Goal: Navigation & Orientation: Find specific page/section

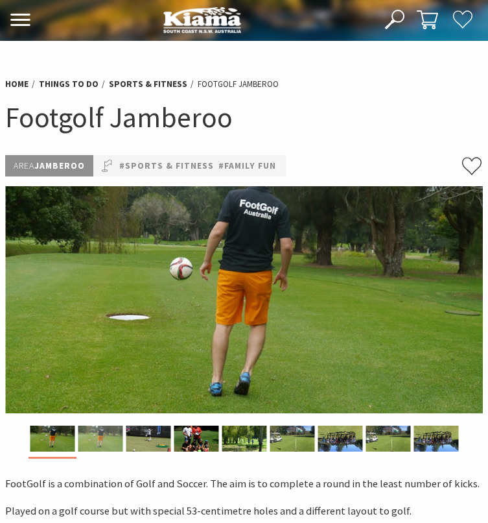
click at [111, 427] on img at bounding box center [100, 438] width 45 height 26
click at [132, 433] on img at bounding box center [148, 438] width 45 height 26
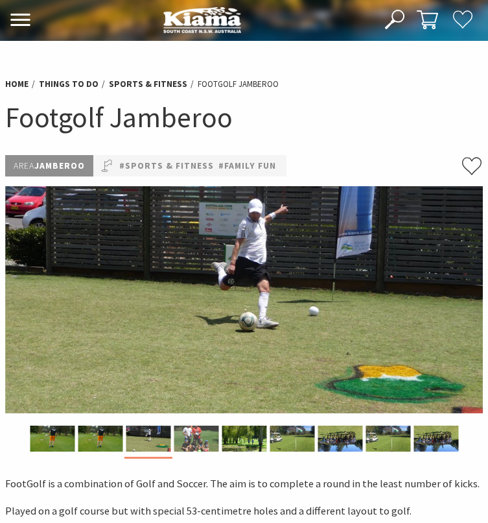
click at [180, 434] on img at bounding box center [196, 438] width 45 height 26
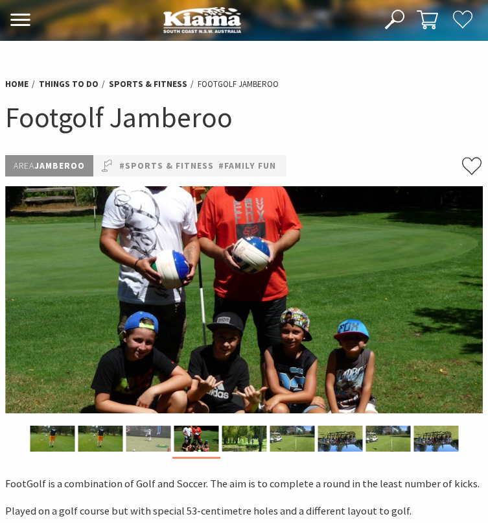
click at [166, 435] on img at bounding box center [148, 438] width 45 height 26
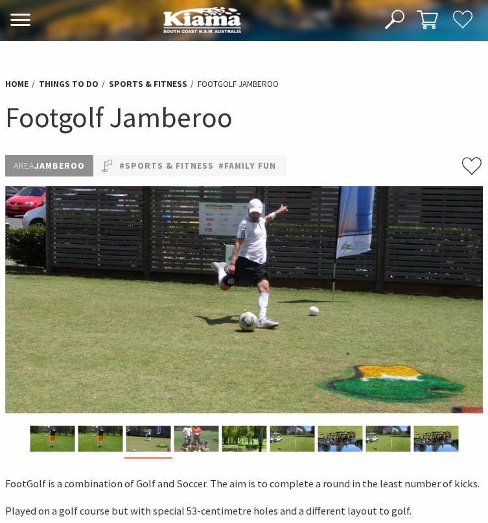
click at [196, 434] on img at bounding box center [196, 438] width 45 height 26
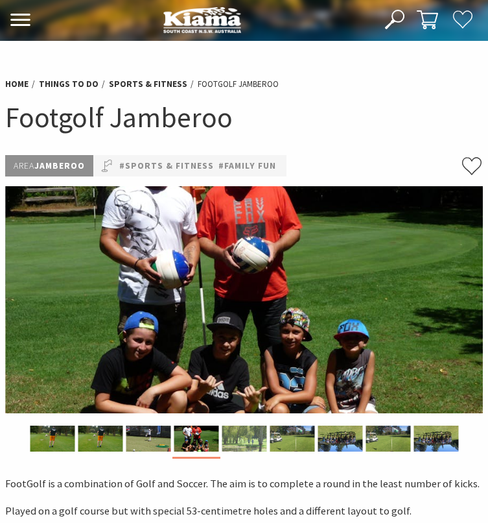
click at [234, 437] on img at bounding box center [244, 438] width 45 height 26
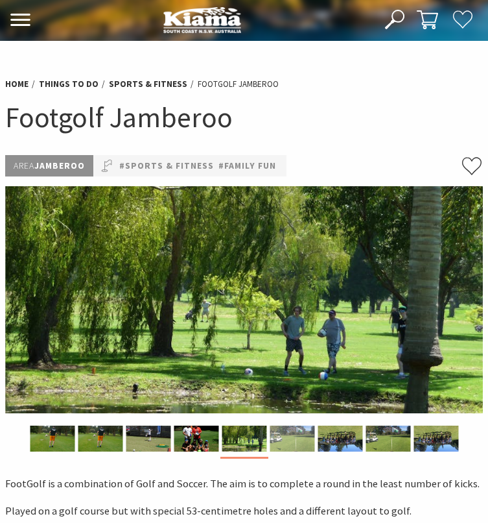
click at [273, 440] on img at bounding box center [292, 438] width 45 height 26
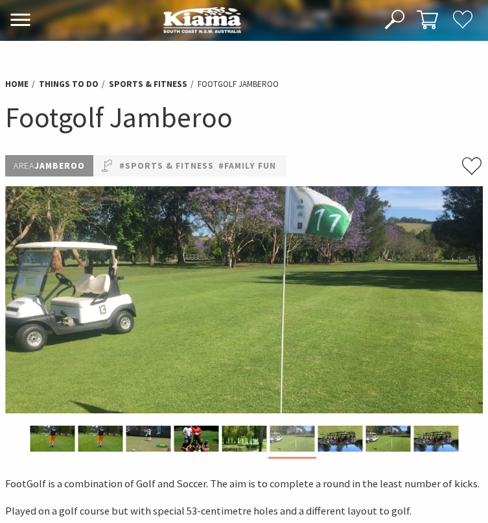
click at [316, 441] on div at bounding box center [292, 438] width 48 height 26
click at [332, 436] on img at bounding box center [340, 438] width 45 height 26
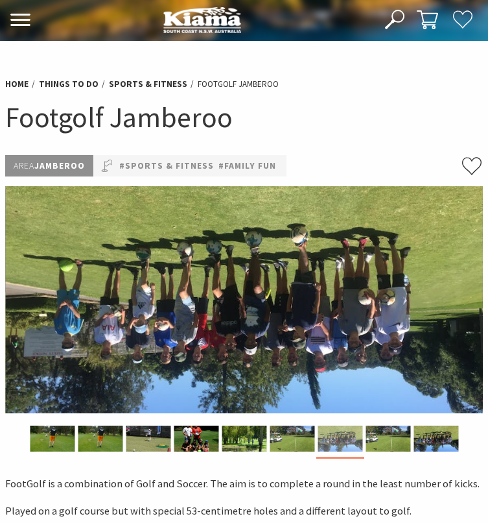
click at [364, 436] on div at bounding box center [340, 438] width 48 height 26
click at [382, 436] on img at bounding box center [388, 438] width 45 height 26
click at [427, 443] on img at bounding box center [436, 438] width 45 height 26
click at [58, 447] on img at bounding box center [52, 438] width 45 height 26
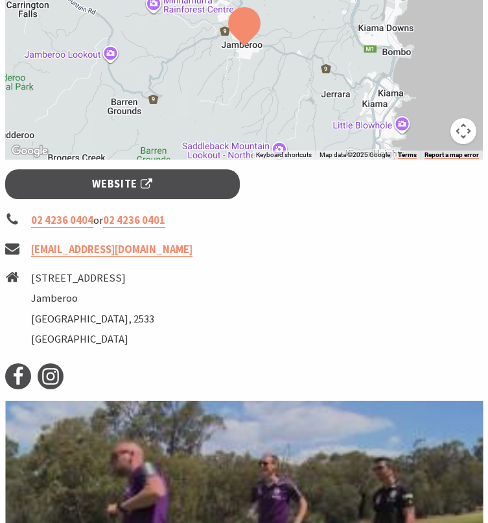
scroll to position [906, 0]
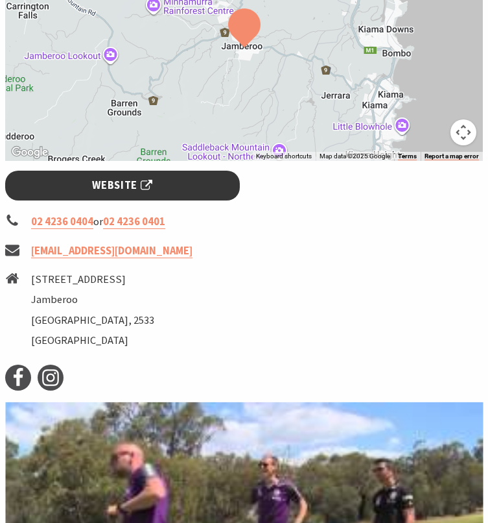
click at [98, 178] on span "Website" at bounding box center [122, 185] width 60 height 17
